Goal: Information Seeking & Learning: Learn about a topic

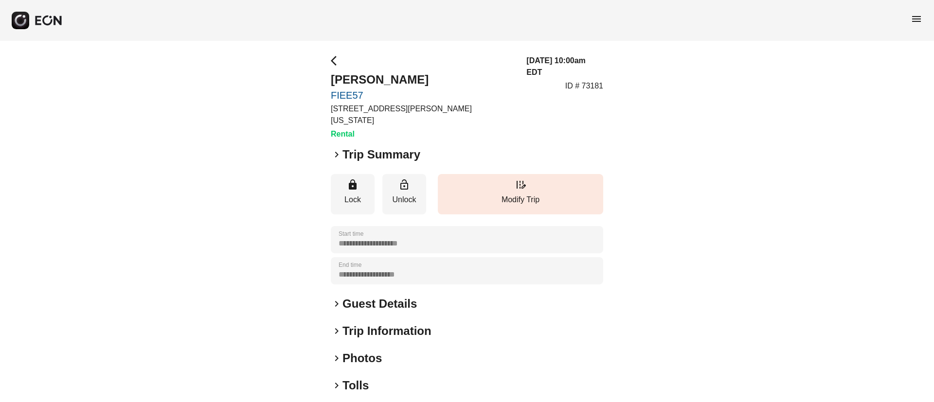
click at [428, 351] on div "keyboard_arrow_right Photos" at bounding box center [467, 359] width 272 height 16
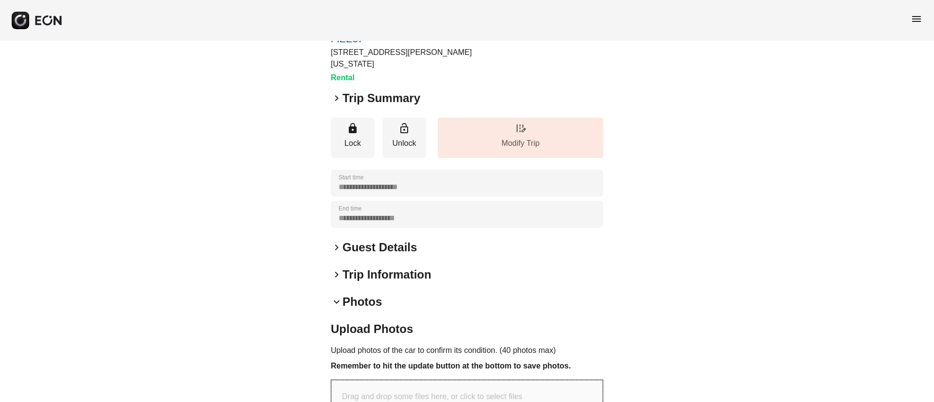
scroll to position [290, 0]
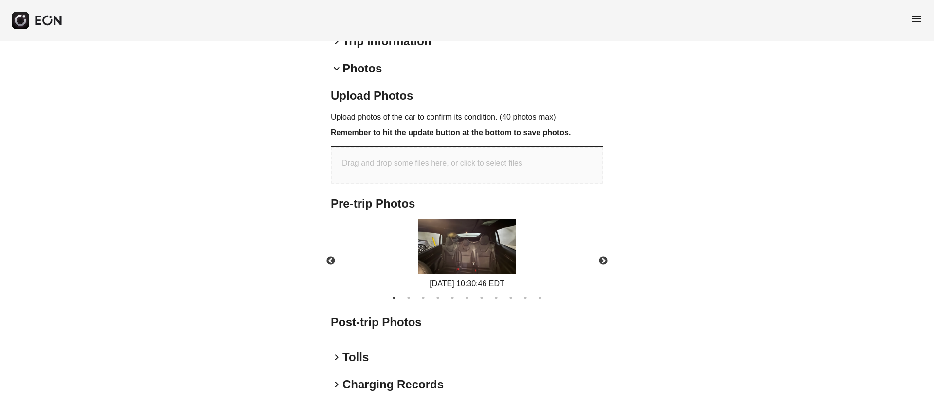
click at [487, 250] on img at bounding box center [466, 246] width 97 height 55
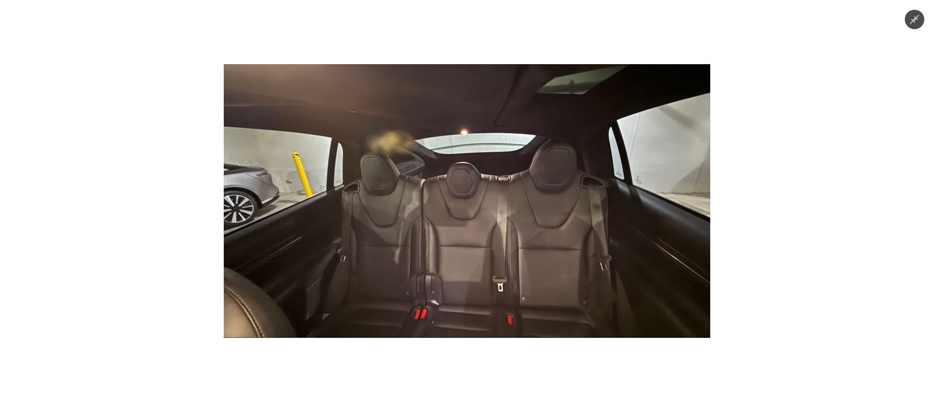
click at [487, 250] on img at bounding box center [467, 201] width 486 height 274
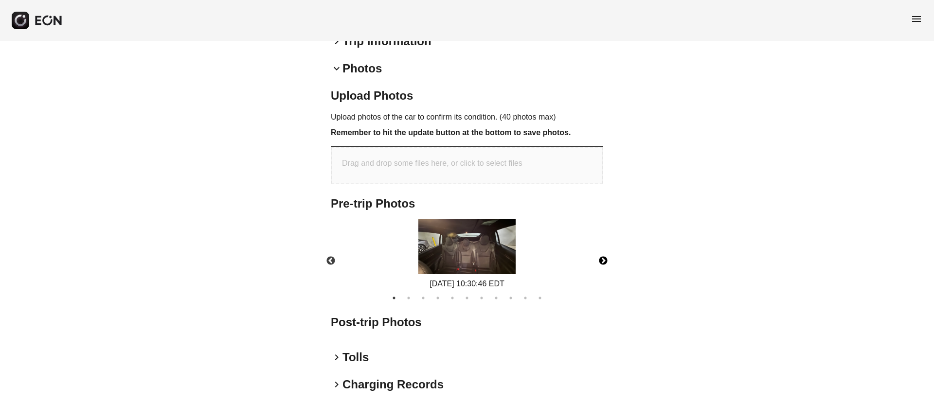
click at [596, 248] on button "Next" at bounding box center [603, 261] width 34 height 34
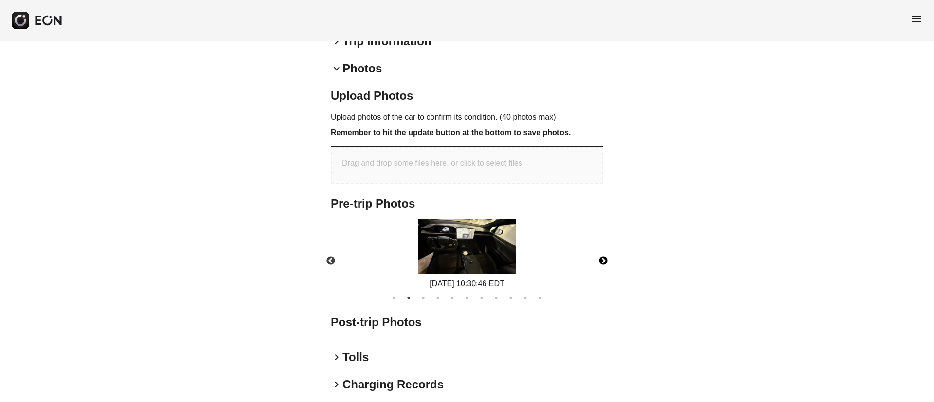
click at [449, 252] on img at bounding box center [466, 246] width 97 height 55
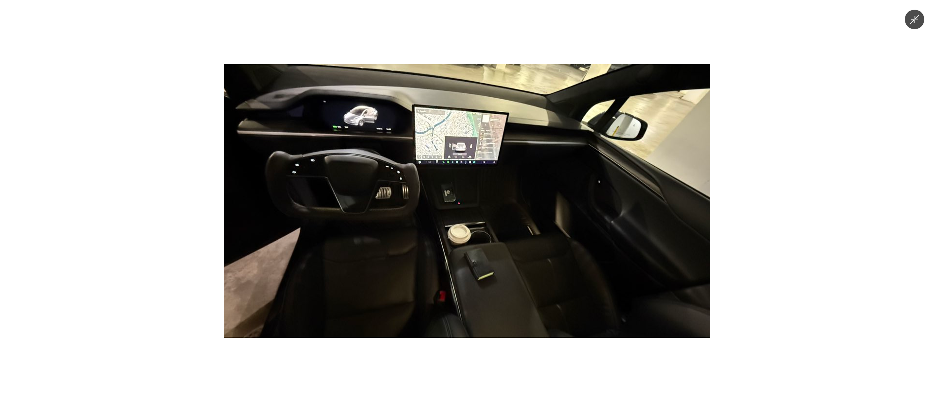
click at [449, 252] on img at bounding box center [467, 201] width 486 height 274
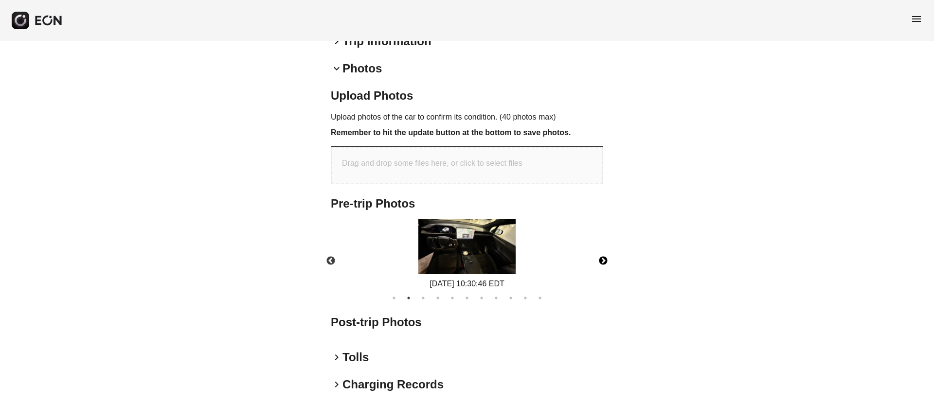
click at [446, 238] on img at bounding box center [466, 246] width 97 height 55
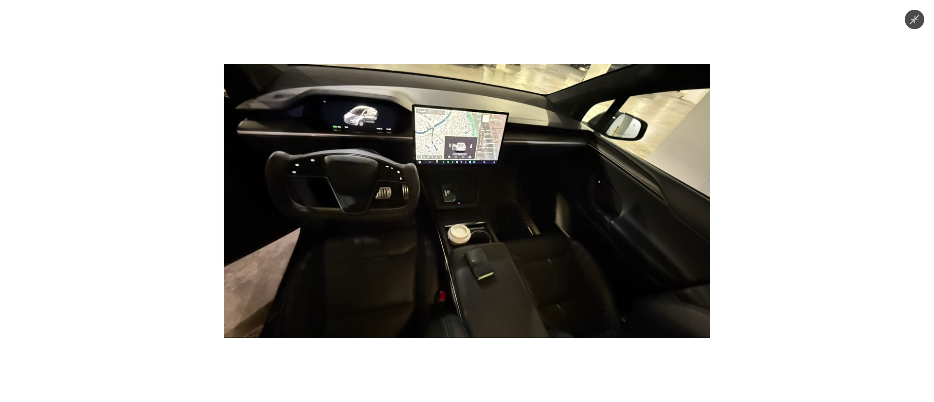
click at [446, 238] on img at bounding box center [467, 201] width 486 height 274
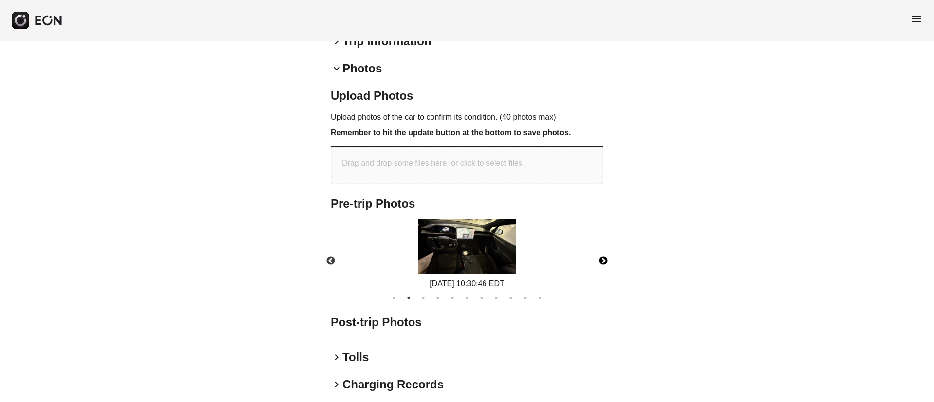
click at [593, 250] on button "Next" at bounding box center [603, 261] width 34 height 34
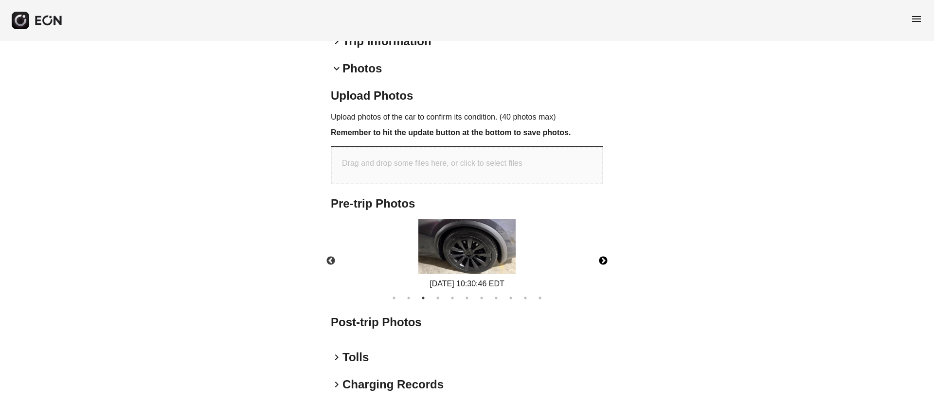
click at [593, 250] on button "Next" at bounding box center [603, 261] width 34 height 34
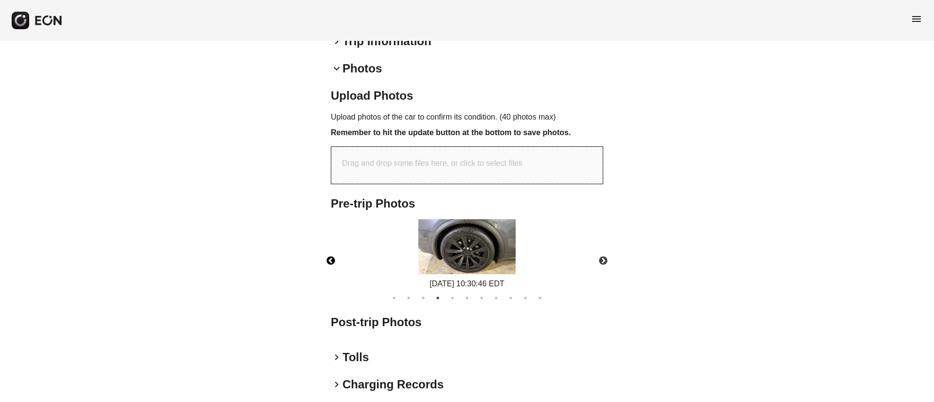
click at [335, 250] on button "Previous" at bounding box center [331, 261] width 34 height 34
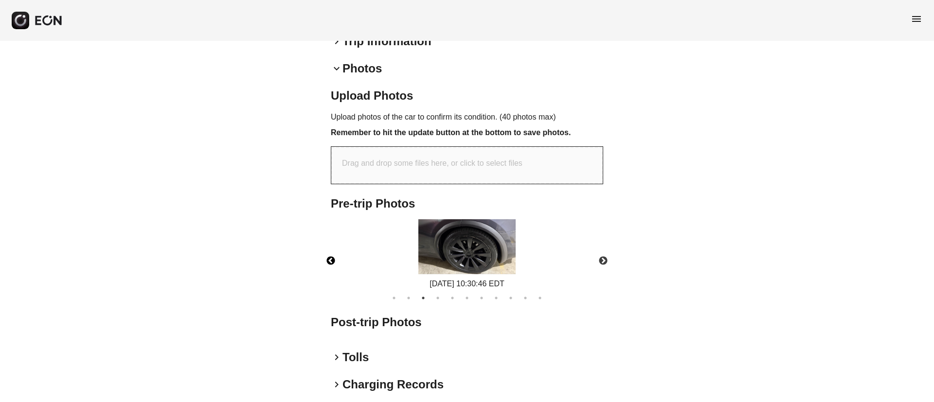
click at [466, 248] on img at bounding box center [466, 246] width 97 height 55
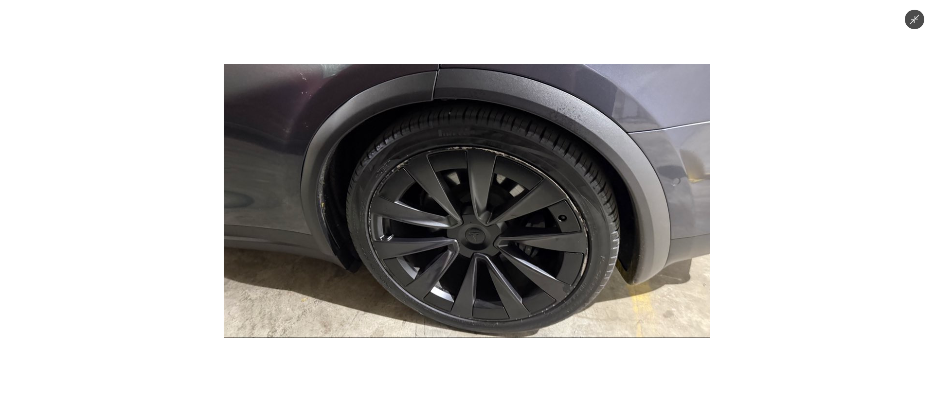
click at [466, 248] on img at bounding box center [467, 201] width 486 height 274
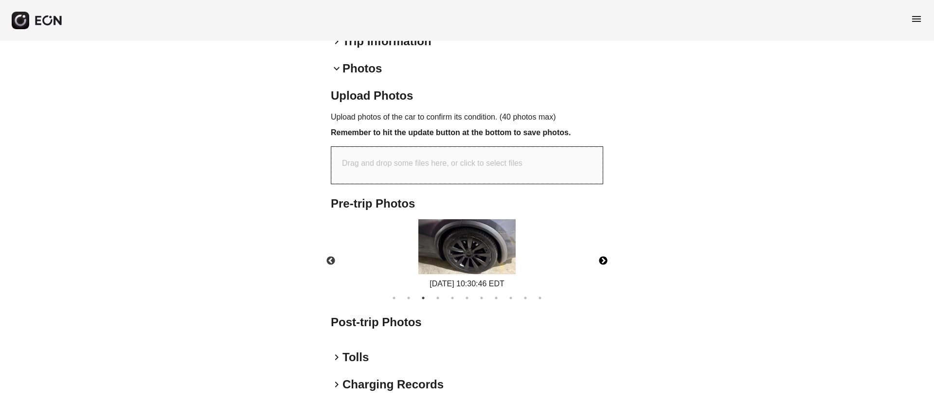
click at [599, 254] on button "Next" at bounding box center [603, 261] width 34 height 34
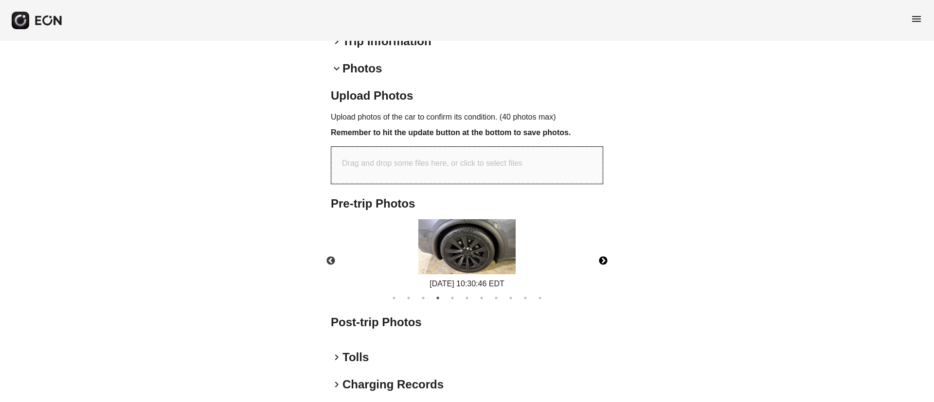
click at [599, 254] on button "Next" at bounding box center [603, 261] width 34 height 34
click at [484, 240] on img at bounding box center [466, 246] width 97 height 55
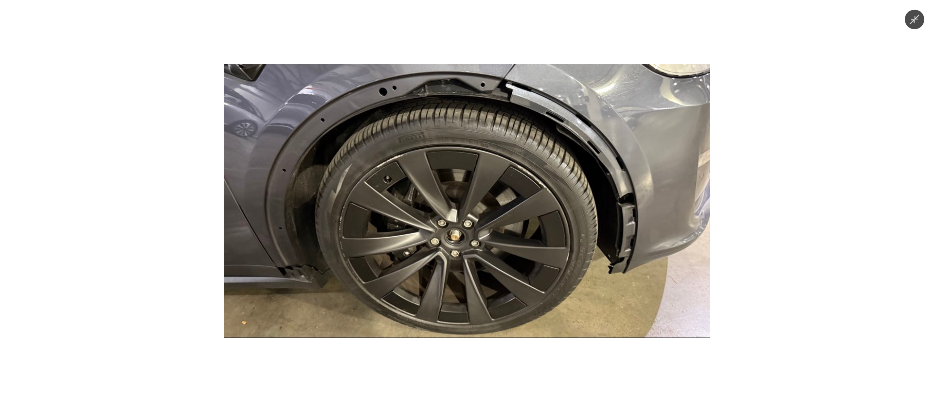
click at [484, 240] on img at bounding box center [467, 201] width 486 height 274
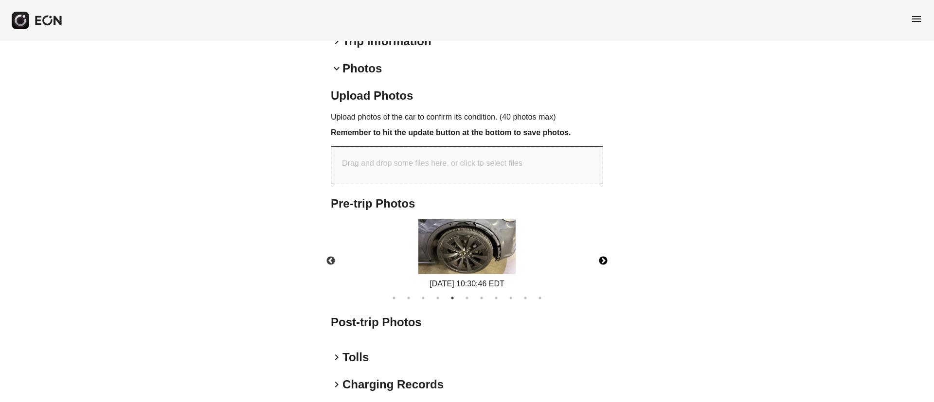
click at [487, 230] on img at bounding box center [466, 246] width 97 height 55
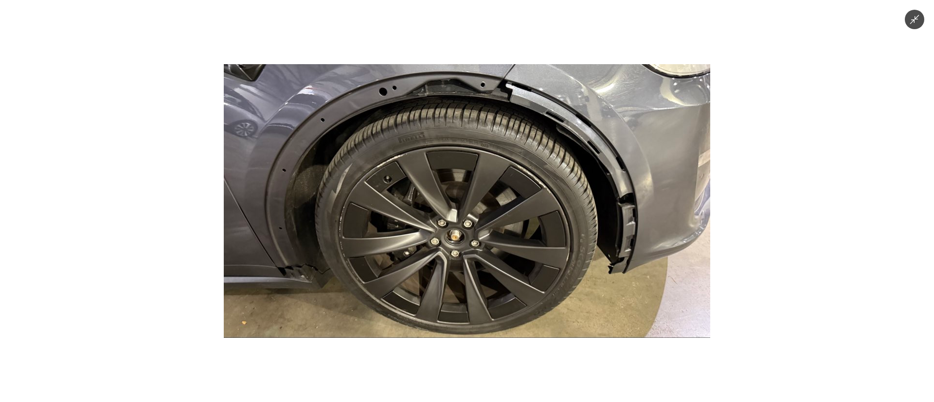
click at [487, 230] on img at bounding box center [467, 201] width 486 height 274
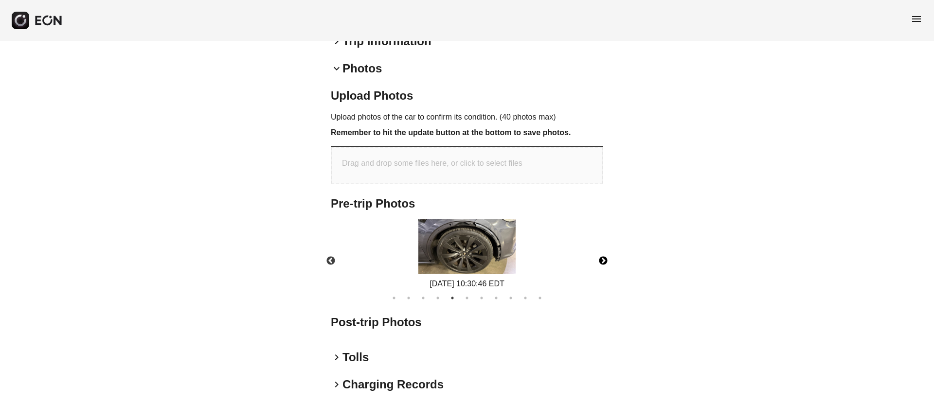
click at [485, 224] on img at bounding box center [466, 246] width 97 height 55
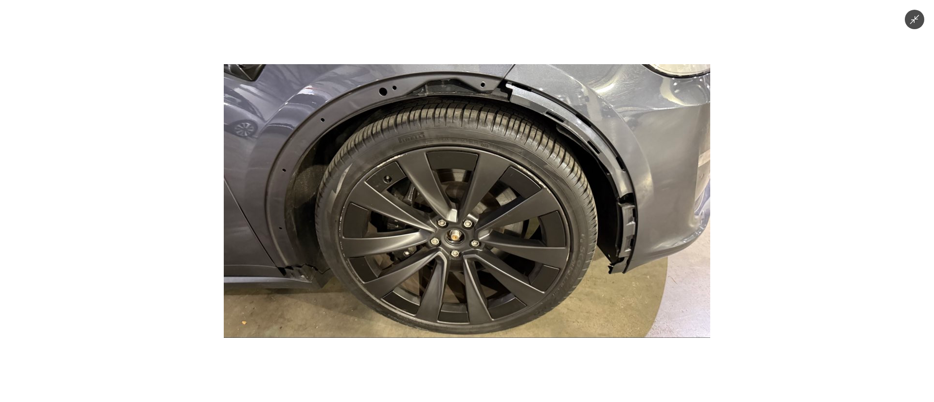
click at [485, 224] on img at bounding box center [467, 201] width 486 height 274
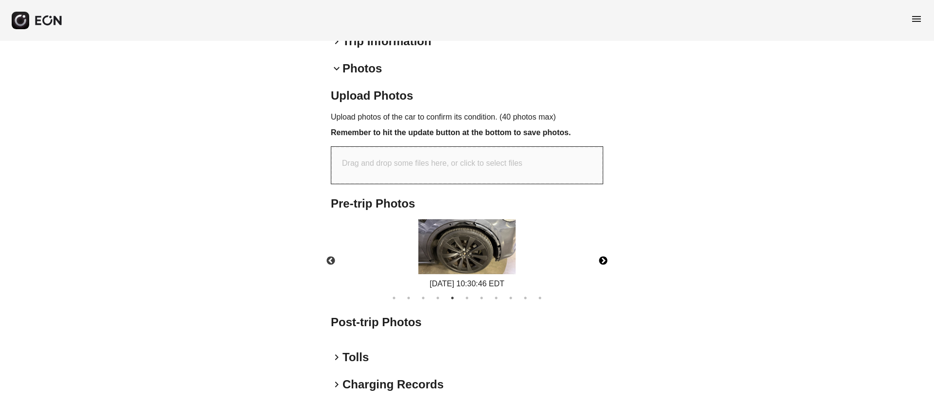
click at [604, 247] on button "Next" at bounding box center [603, 261] width 34 height 34
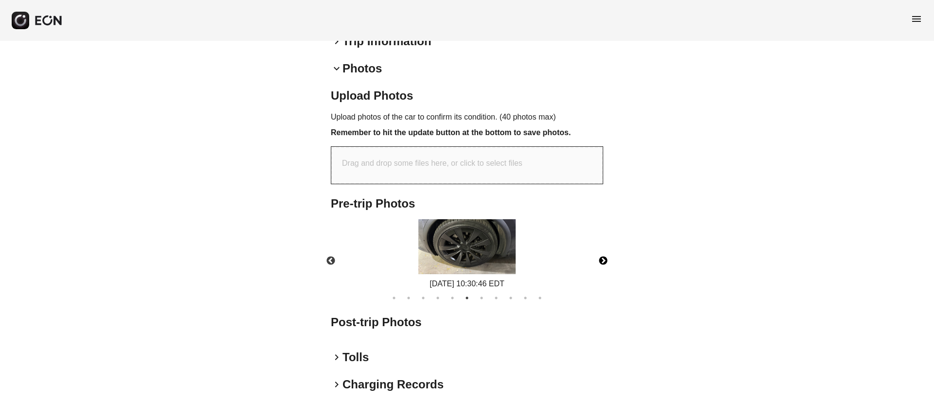
click at [498, 241] on img at bounding box center [466, 246] width 97 height 55
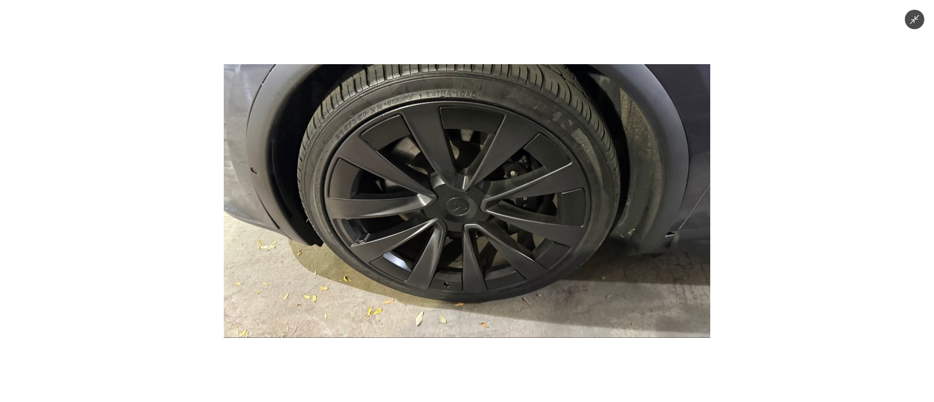
click at [498, 241] on img at bounding box center [467, 201] width 486 height 274
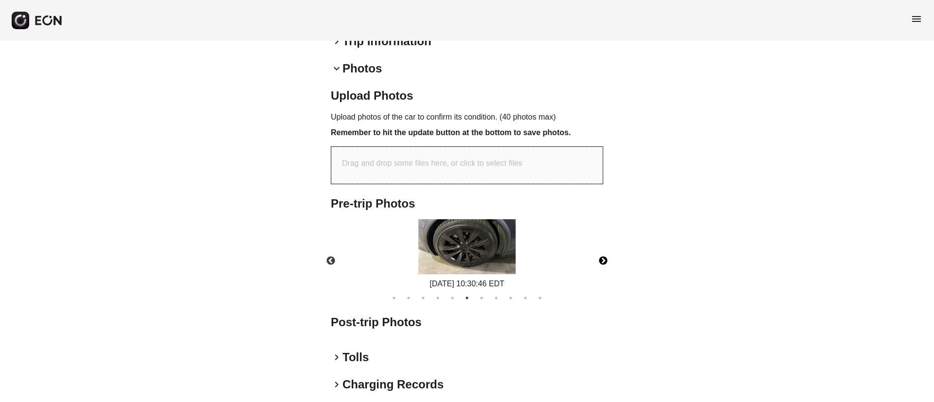
click at [605, 251] on button "Next" at bounding box center [603, 261] width 34 height 34
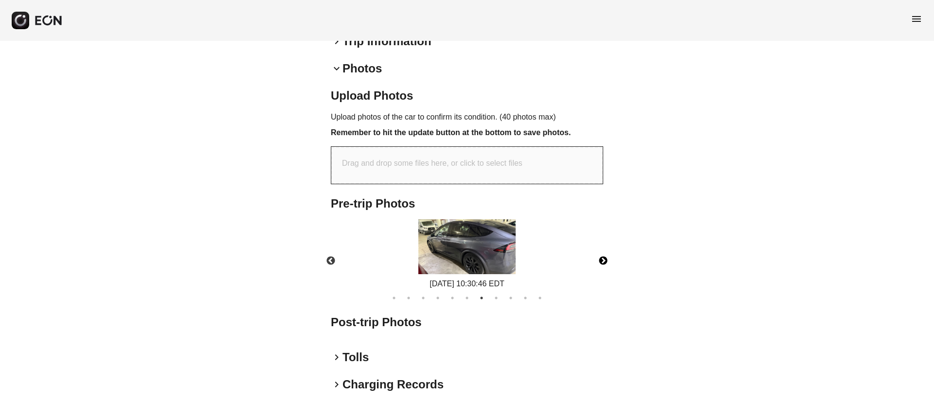
click at [510, 246] on img at bounding box center [466, 246] width 97 height 55
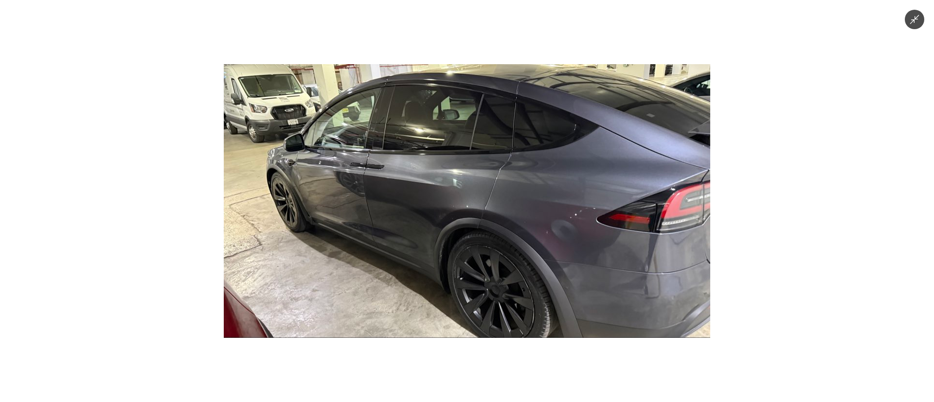
click at [510, 246] on img at bounding box center [467, 201] width 486 height 274
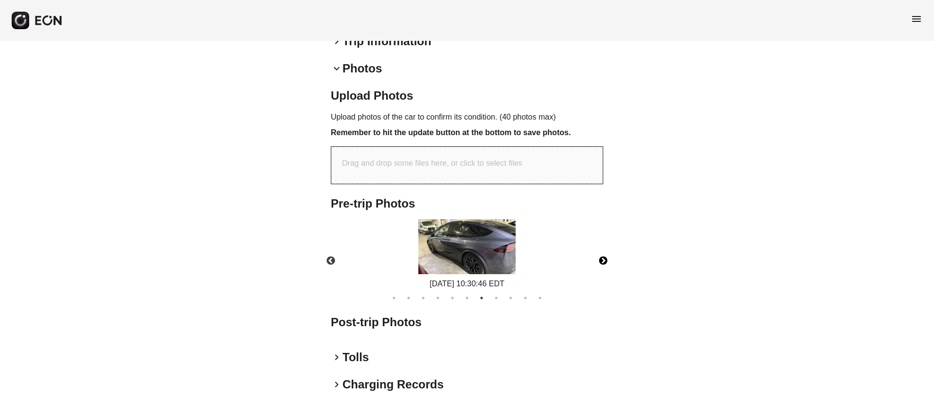
click at [510, 246] on img at bounding box center [466, 246] width 97 height 55
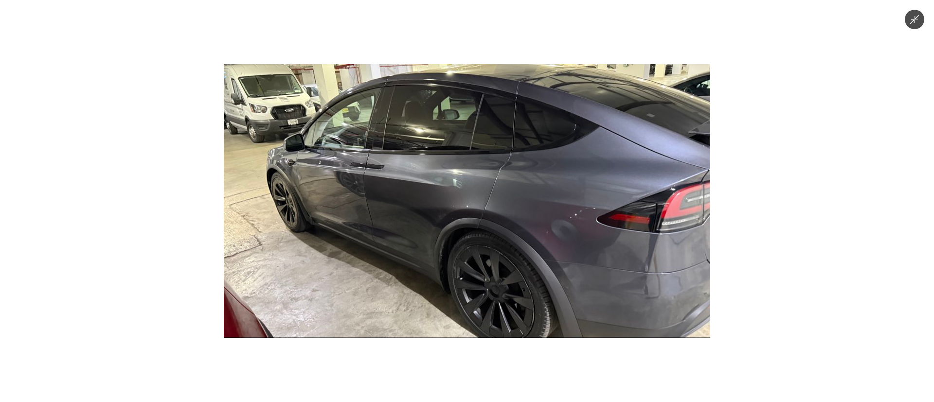
click at [510, 246] on img at bounding box center [467, 201] width 486 height 274
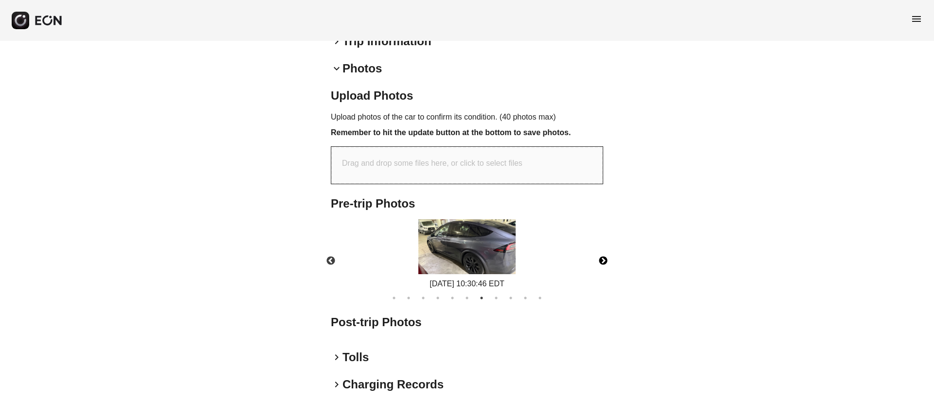
click at [599, 248] on button "Next" at bounding box center [603, 261] width 34 height 34
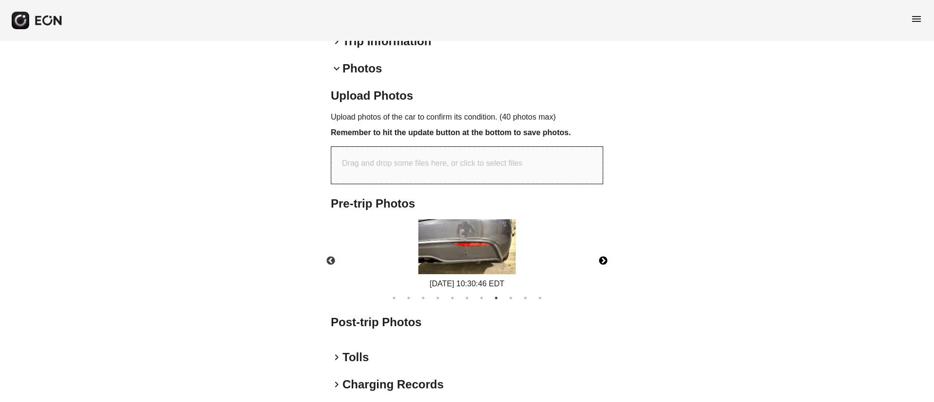
click at [476, 248] on img at bounding box center [466, 246] width 97 height 55
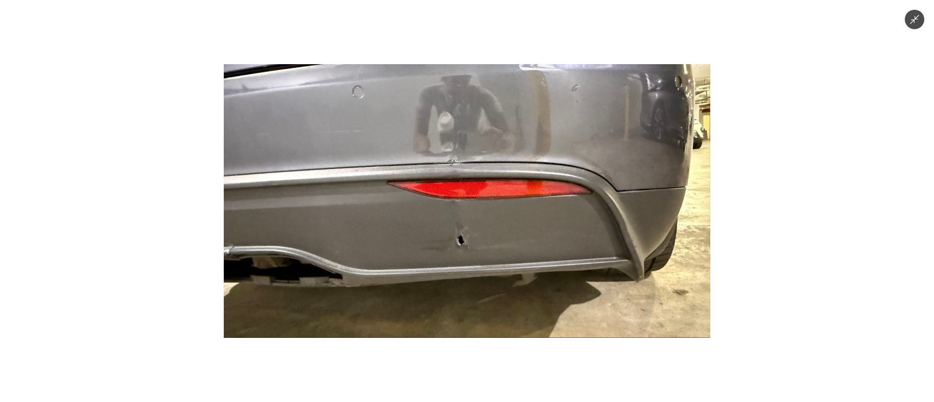
click at [455, 249] on img at bounding box center [467, 201] width 486 height 274
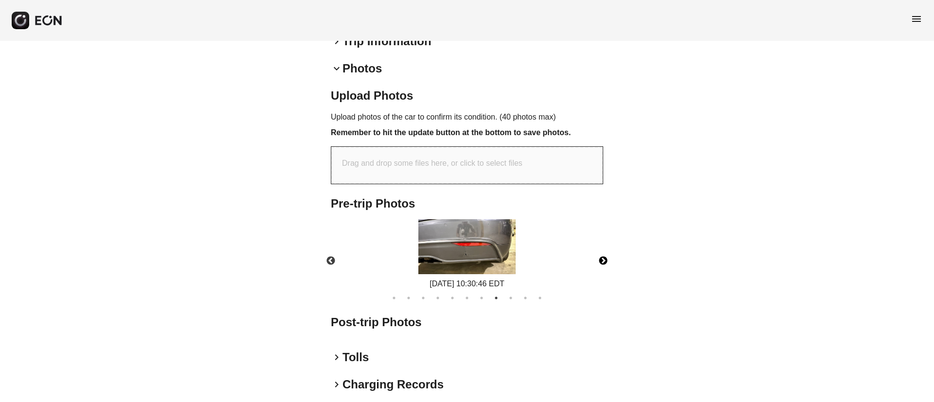
click at [455, 249] on img at bounding box center [466, 246] width 97 height 55
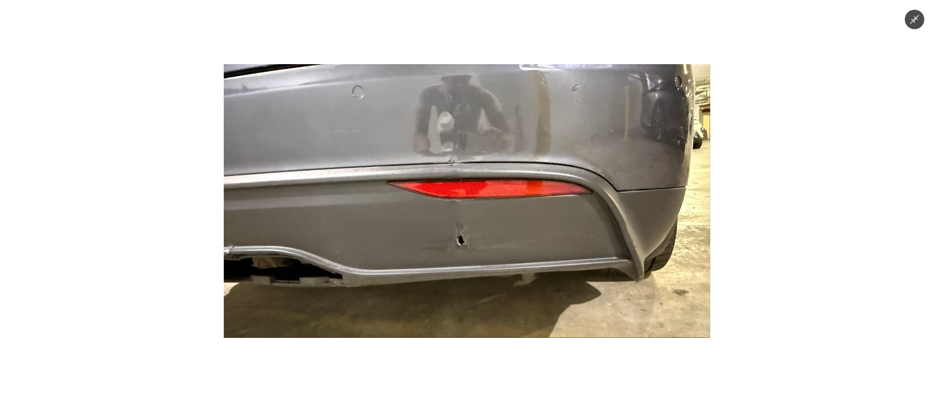
click at [469, 261] on img at bounding box center [467, 201] width 486 height 274
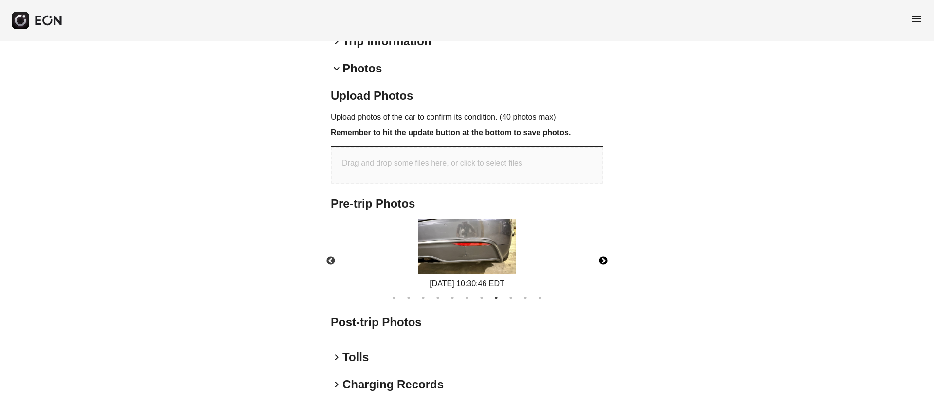
click at [469, 258] on img at bounding box center [466, 246] width 97 height 55
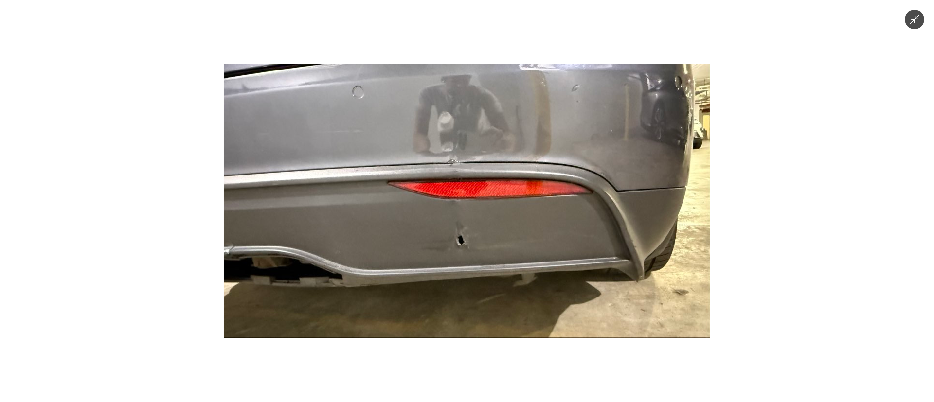
click at [469, 258] on img at bounding box center [467, 201] width 486 height 274
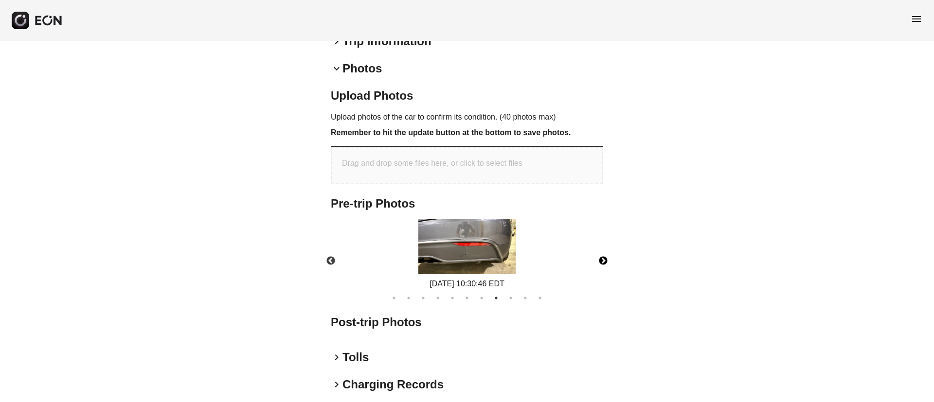
click at [601, 247] on button "Next" at bounding box center [603, 261] width 34 height 34
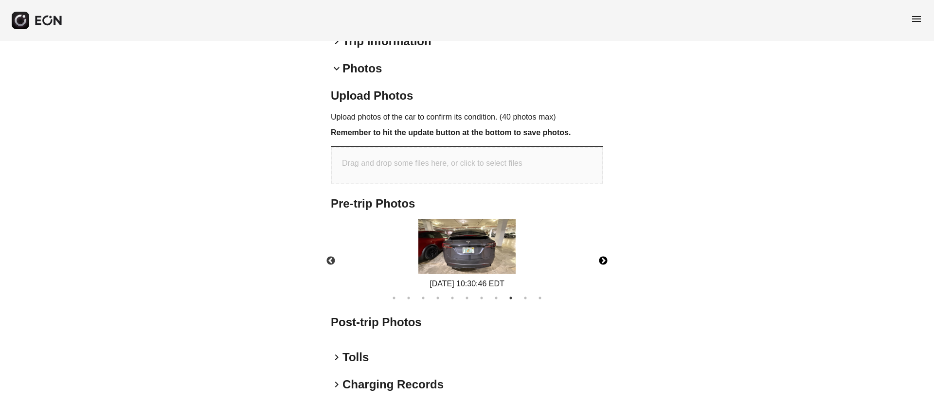
click at [468, 251] on img at bounding box center [466, 246] width 97 height 55
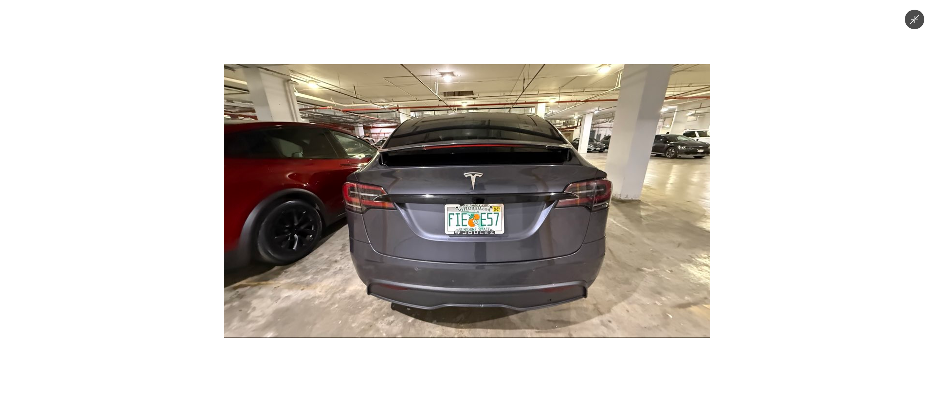
click at [490, 286] on img at bounding box center [467, 201] width 486 height 274
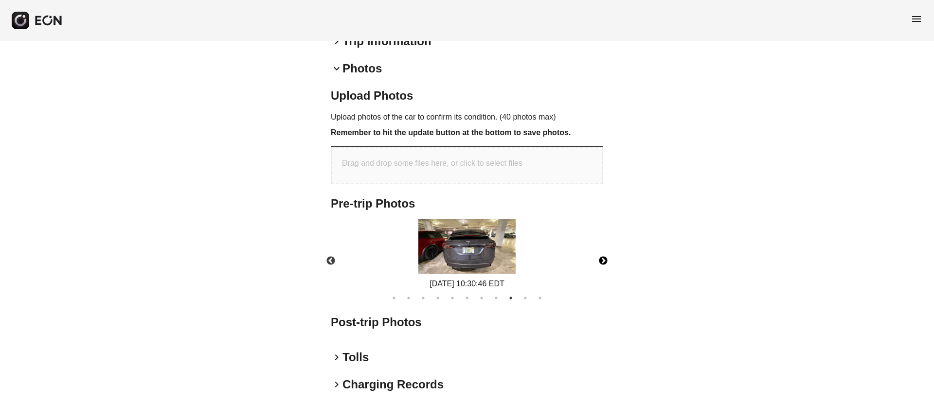
click at [603, 249] on button "Next" at bounding box center [603, 261] width 34 height 34
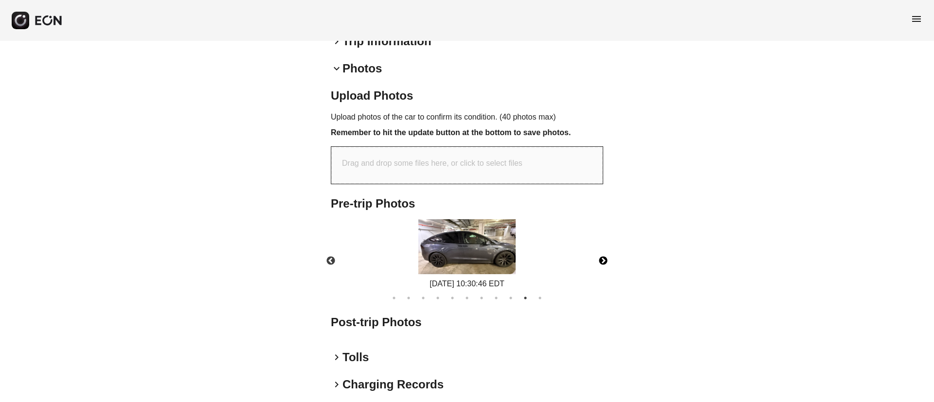
click at [486, 244] on img at bounding box center [466, 246] width 97 height 55
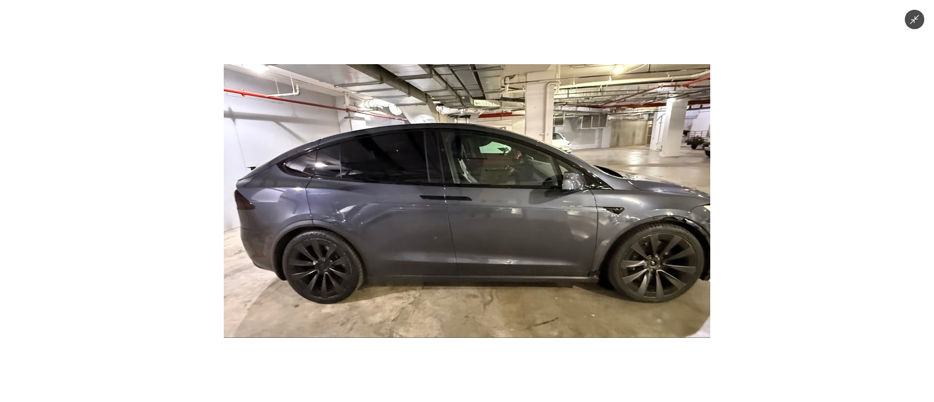
click at [486, 244] on img at bounding box center [467, 201] width 486 height 274
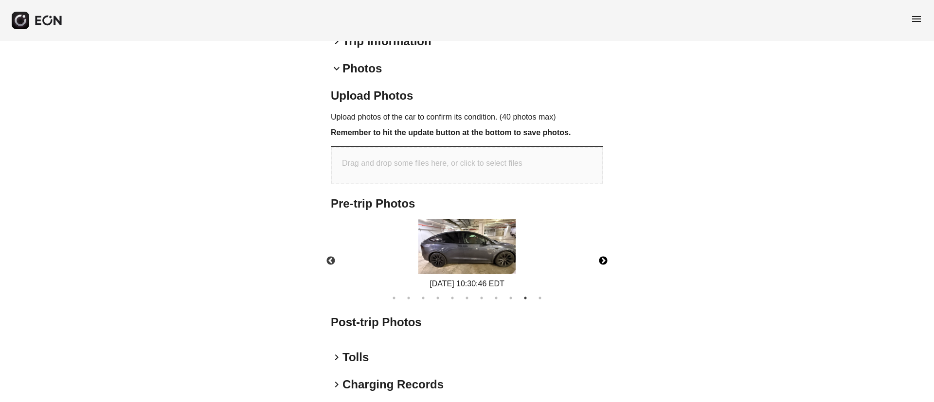
click at [606, 251] on button "Next" at bounding box center [603, 261] width 34 height 34
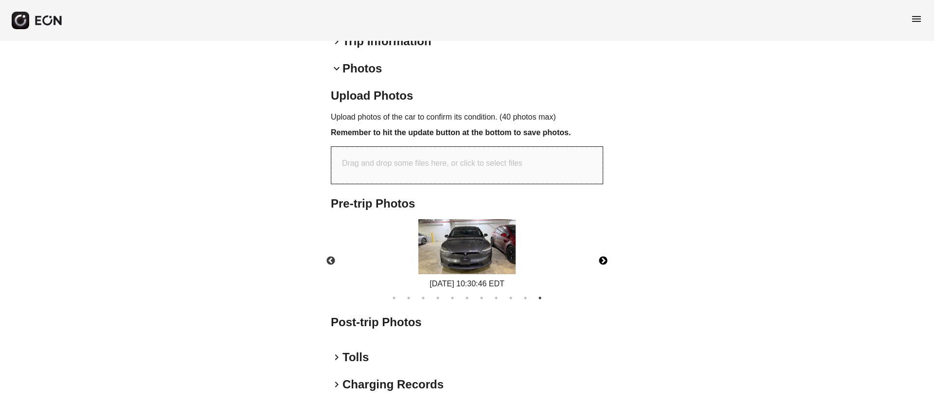
click at [473, 249] on img at bounding box center [466, 246] width 97 height 55
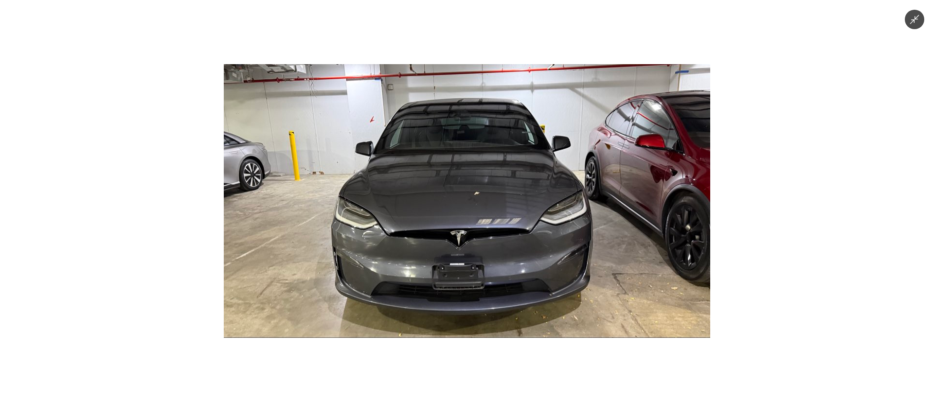
click at [479, 275] on img at bounding box center [467, 201] width 486 height 274
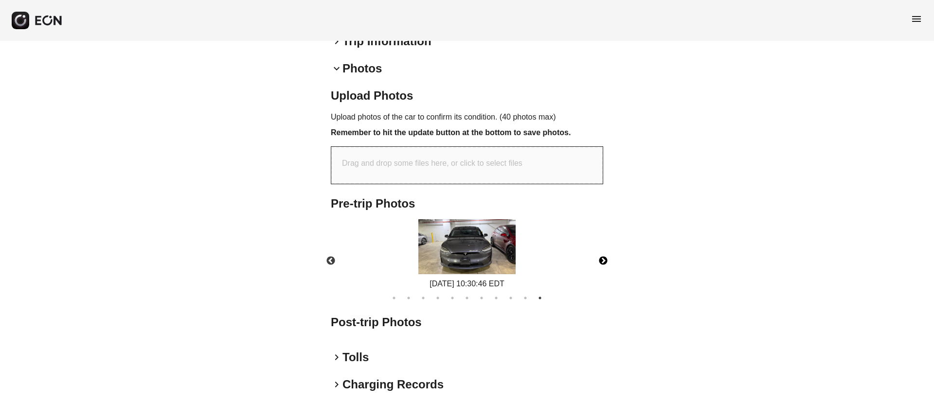
click at [482, 259] on img at bounding box center [466, 246] width 97 height 55
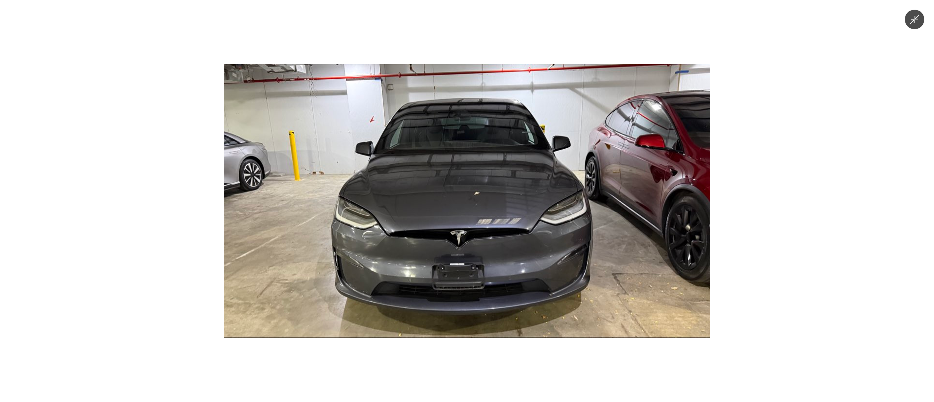
click at [482, 259] on img at bounding box center [467, 201] width 486 height 274
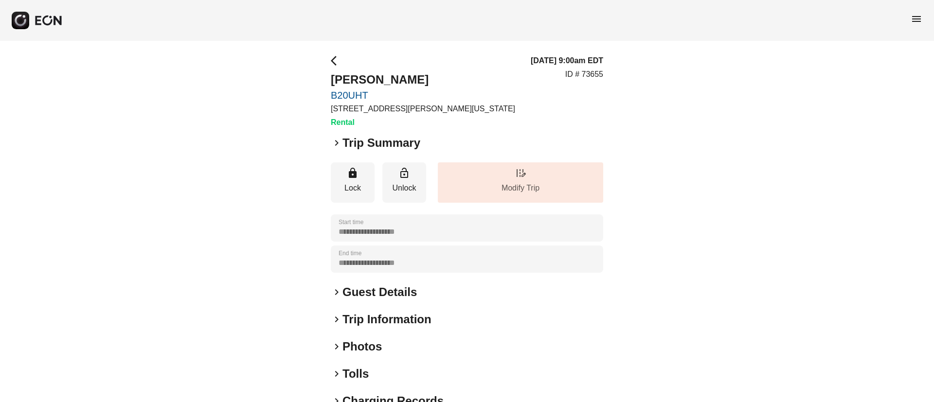
scroll to position [73, 0]
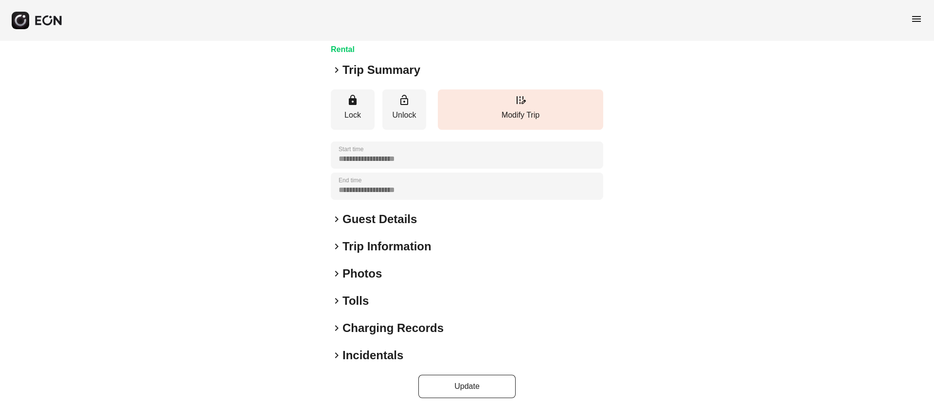
click at [409, 266] on div "keyboard_arrow_right Photos" at bounding box center [467, 274] width 272 height 16
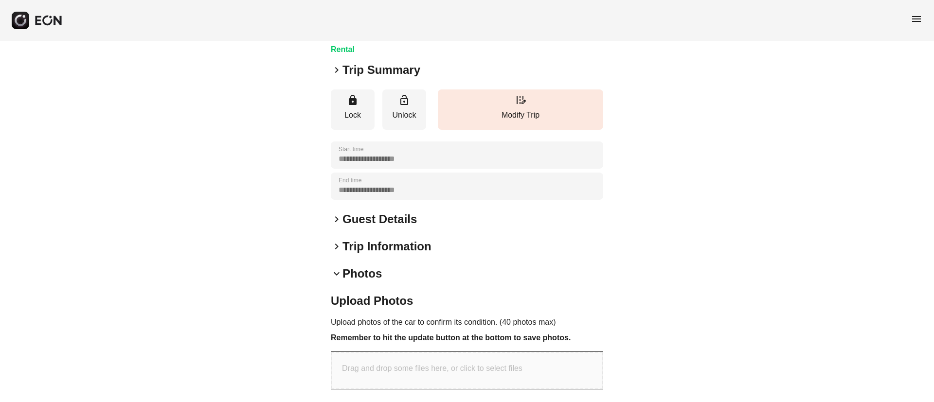
scroll to position [290, 0]
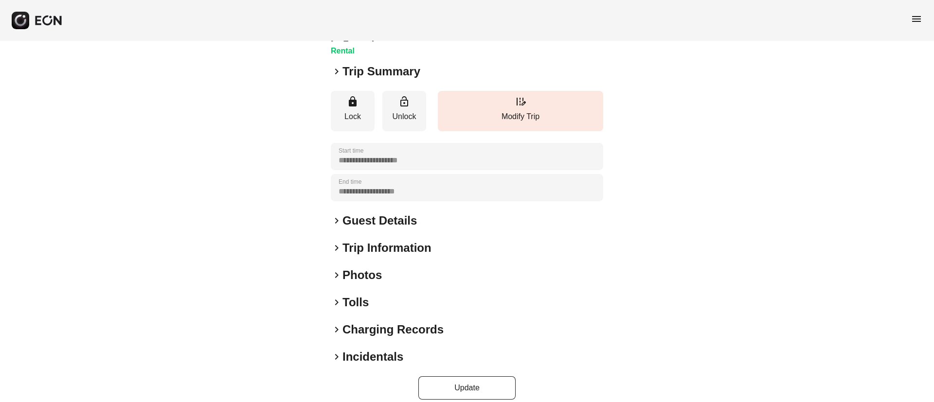
click at [409, 271] on div "keyboard_arrow_right Photos" at bounding box center [467, 276] width 272 height 16
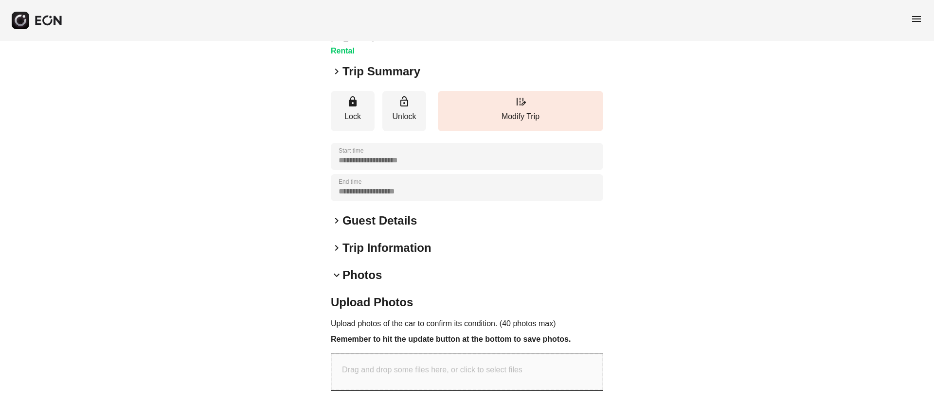
scroll to position [345, 0]
